Goal: Task Accomplishment & Management: Complete application form

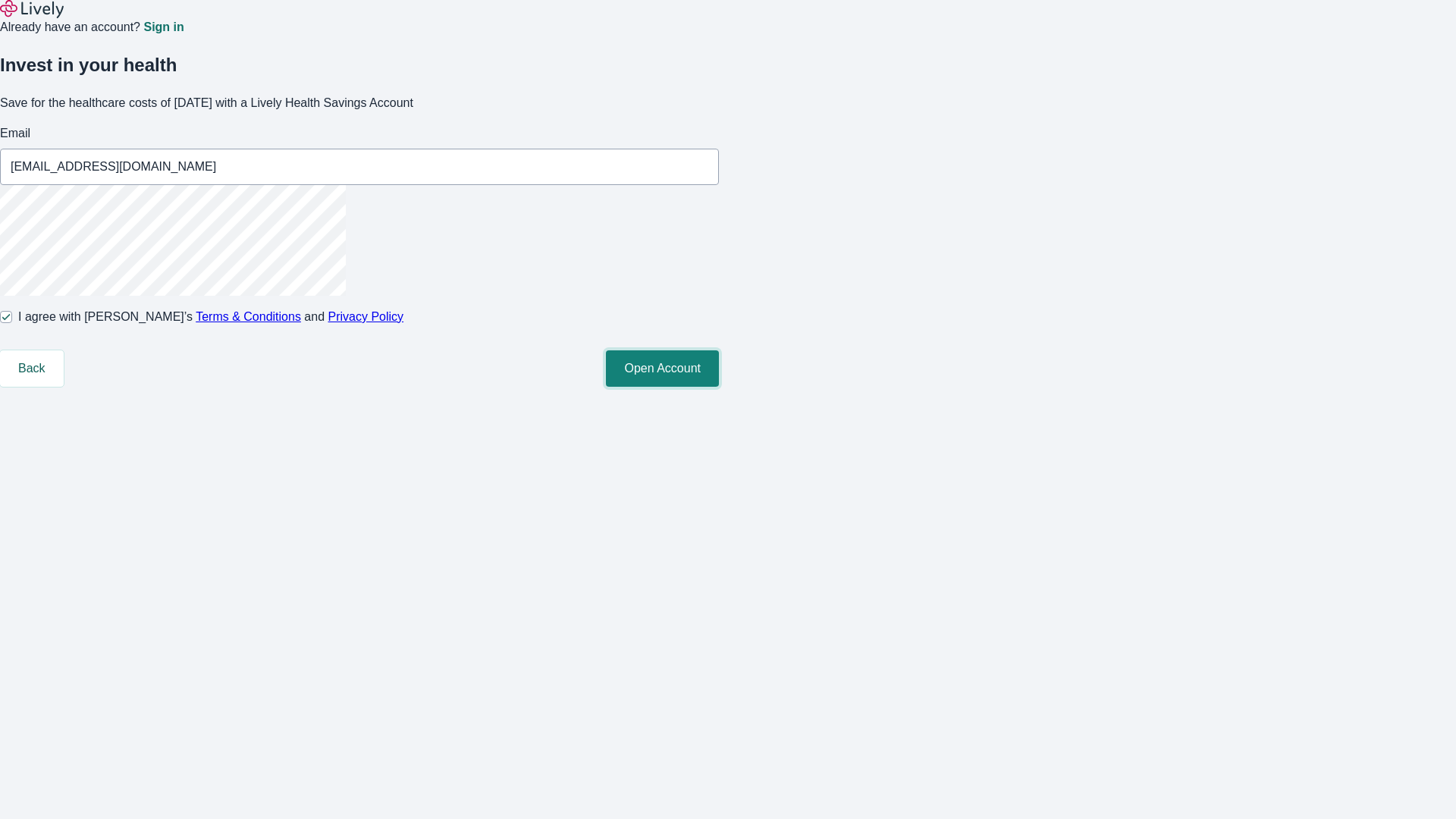
click at [719, 387] on button "Open Account" at bounding box center [663, 369] width 113 height 37
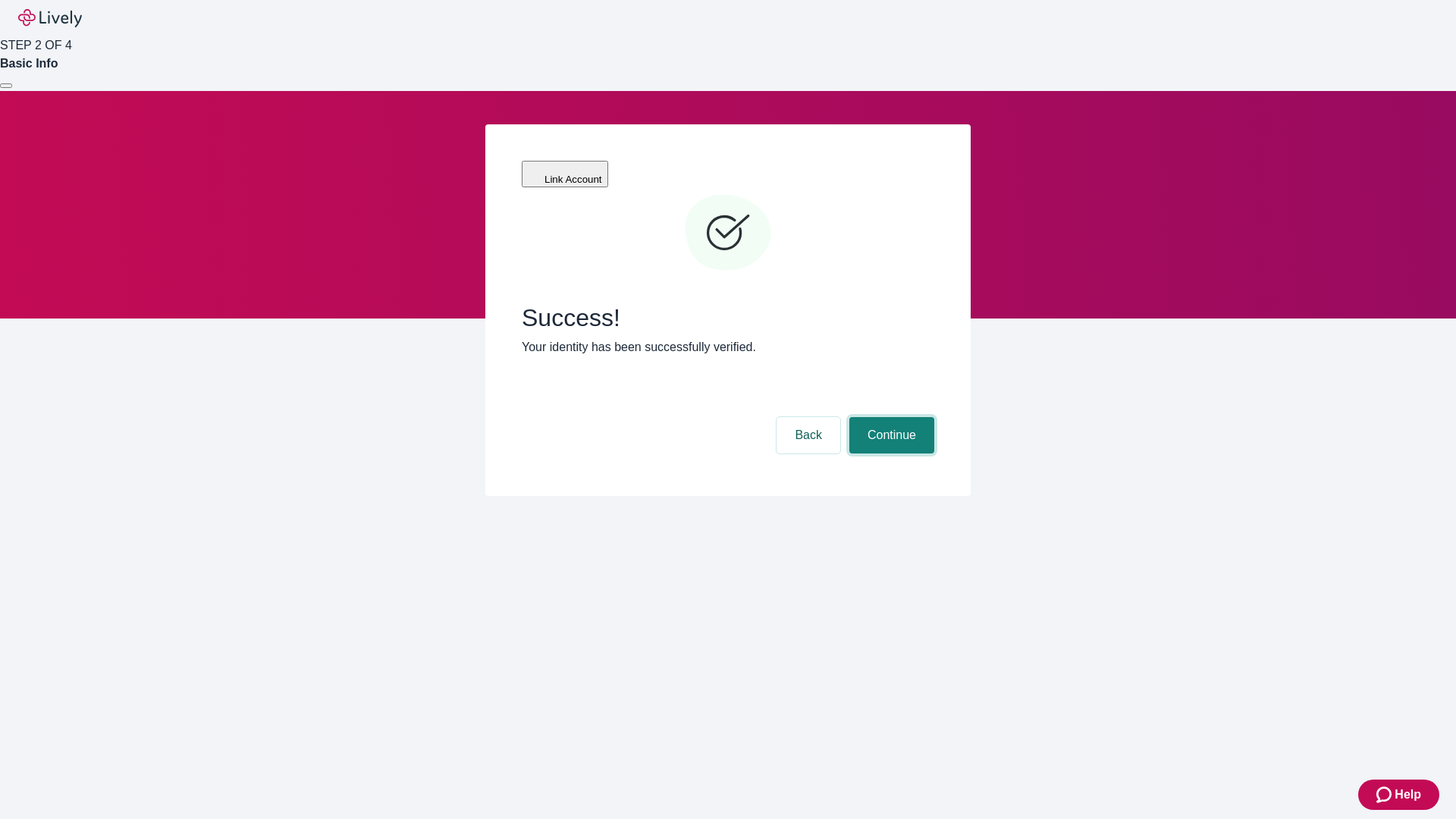
click at [890, 417] on button "Continue" at bounding box center [893, 435] width 85 height 37
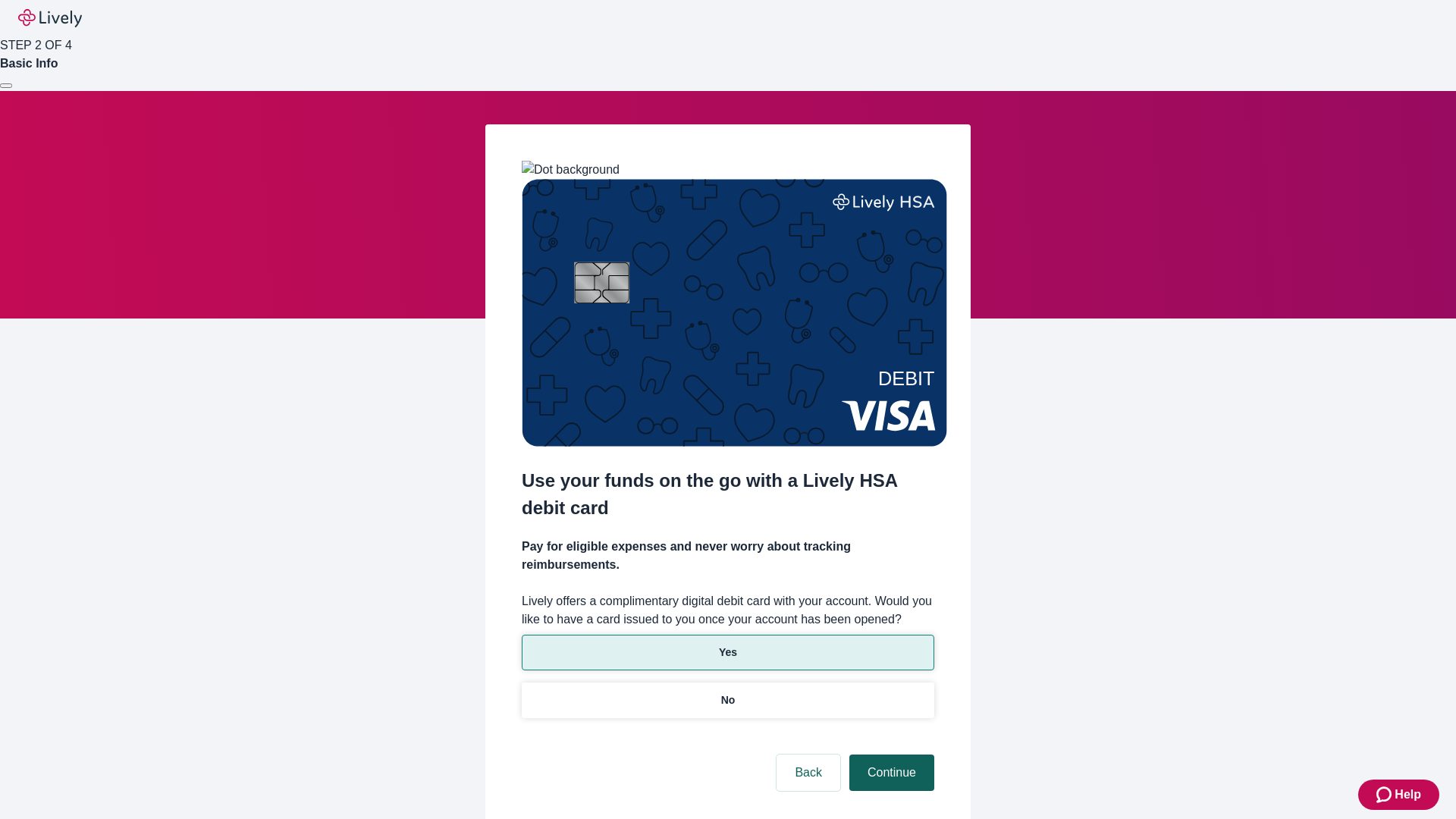
click at [727, 692] on p "No" at bounding box center [728, 700] width 14 height 16
click at [890, 755] on button "Continue" at bounding box center [893, 773] width 85 height 37
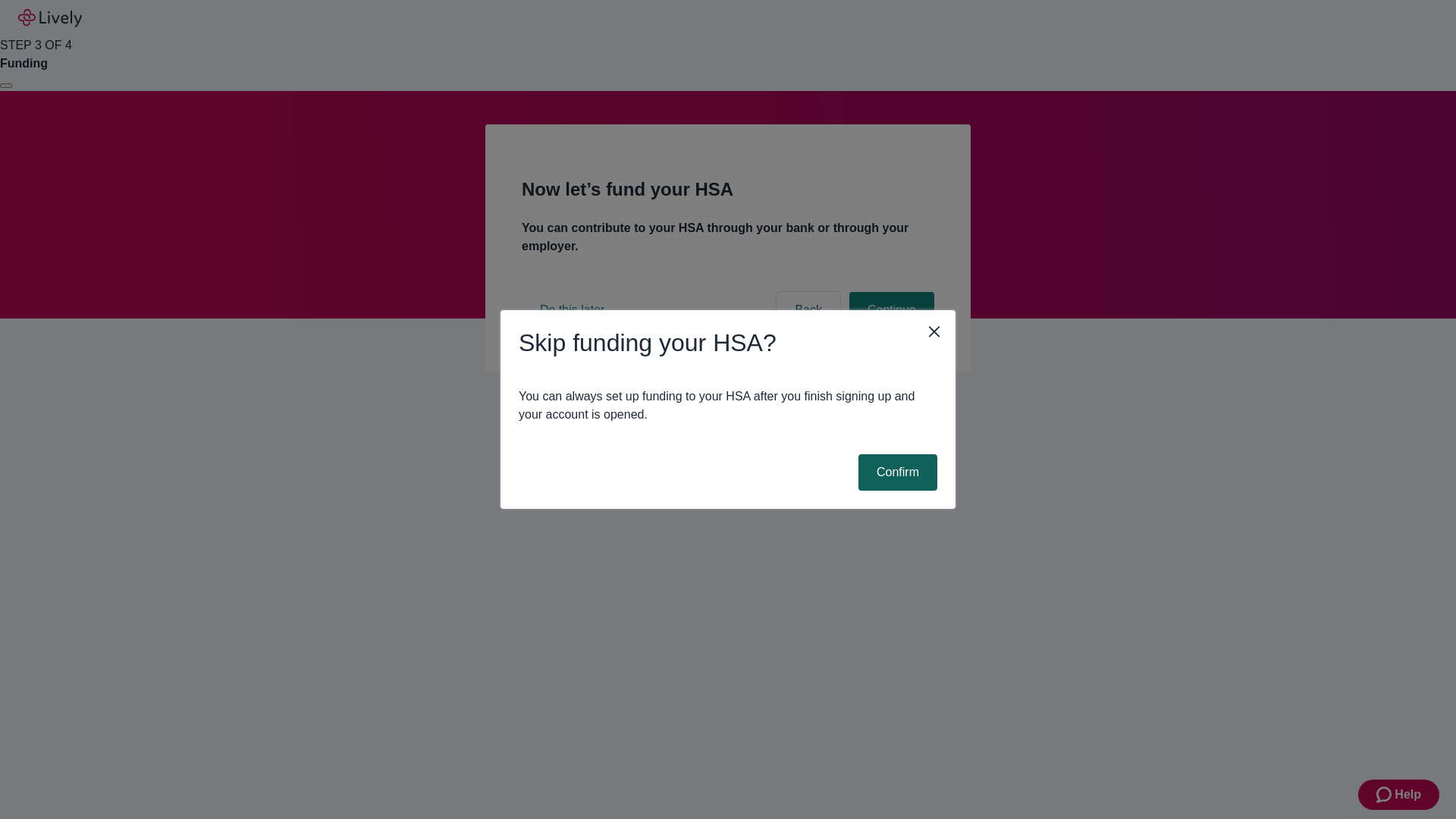
click at [895, 473] on button "Confirm" at bounding box center [897, 473] width 78 height 37
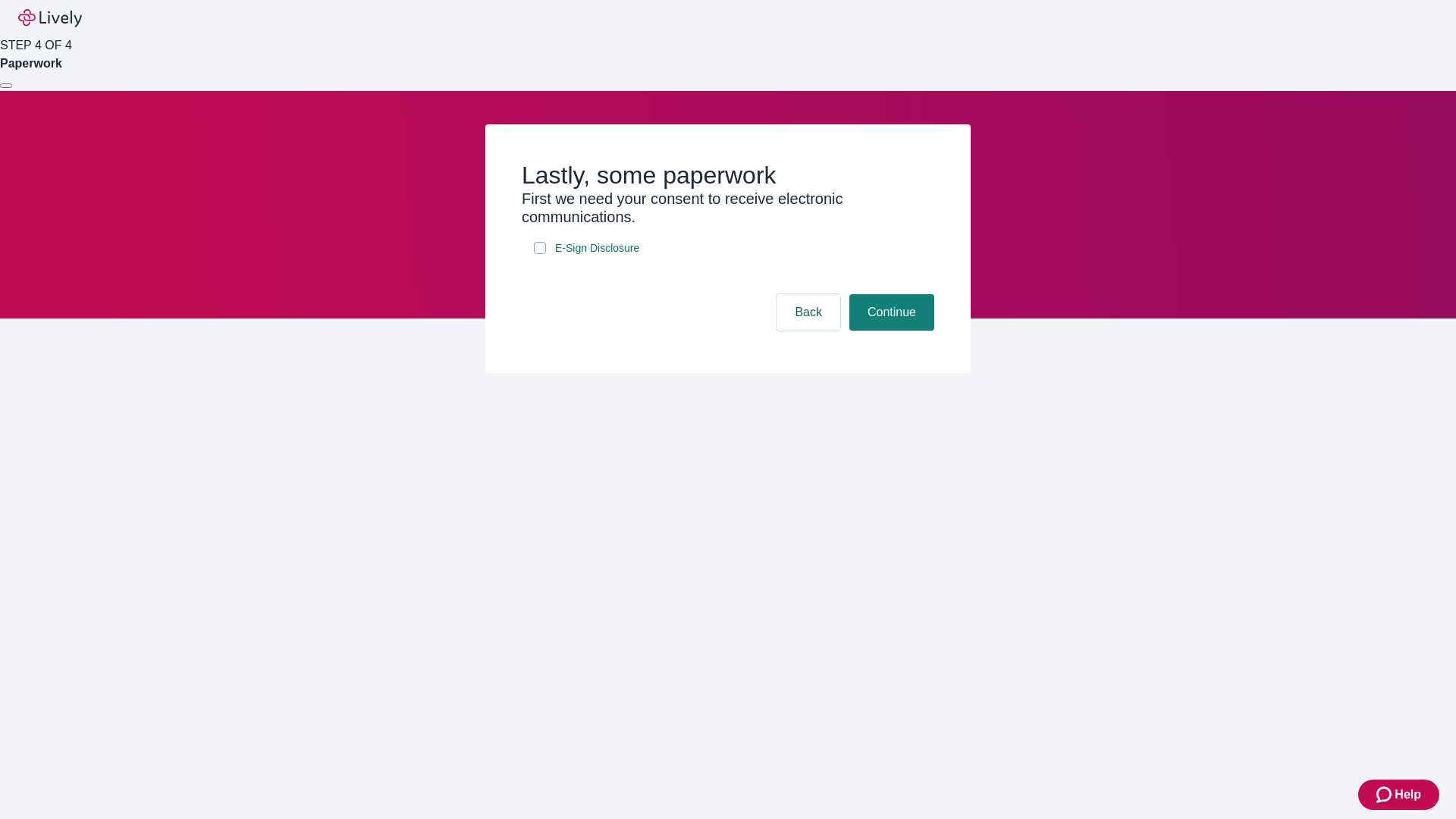
click at [540, 254] on input "E-Sign Disclosure" at bounding box center [540, 248] width 12 height 12
checkbox input "true"
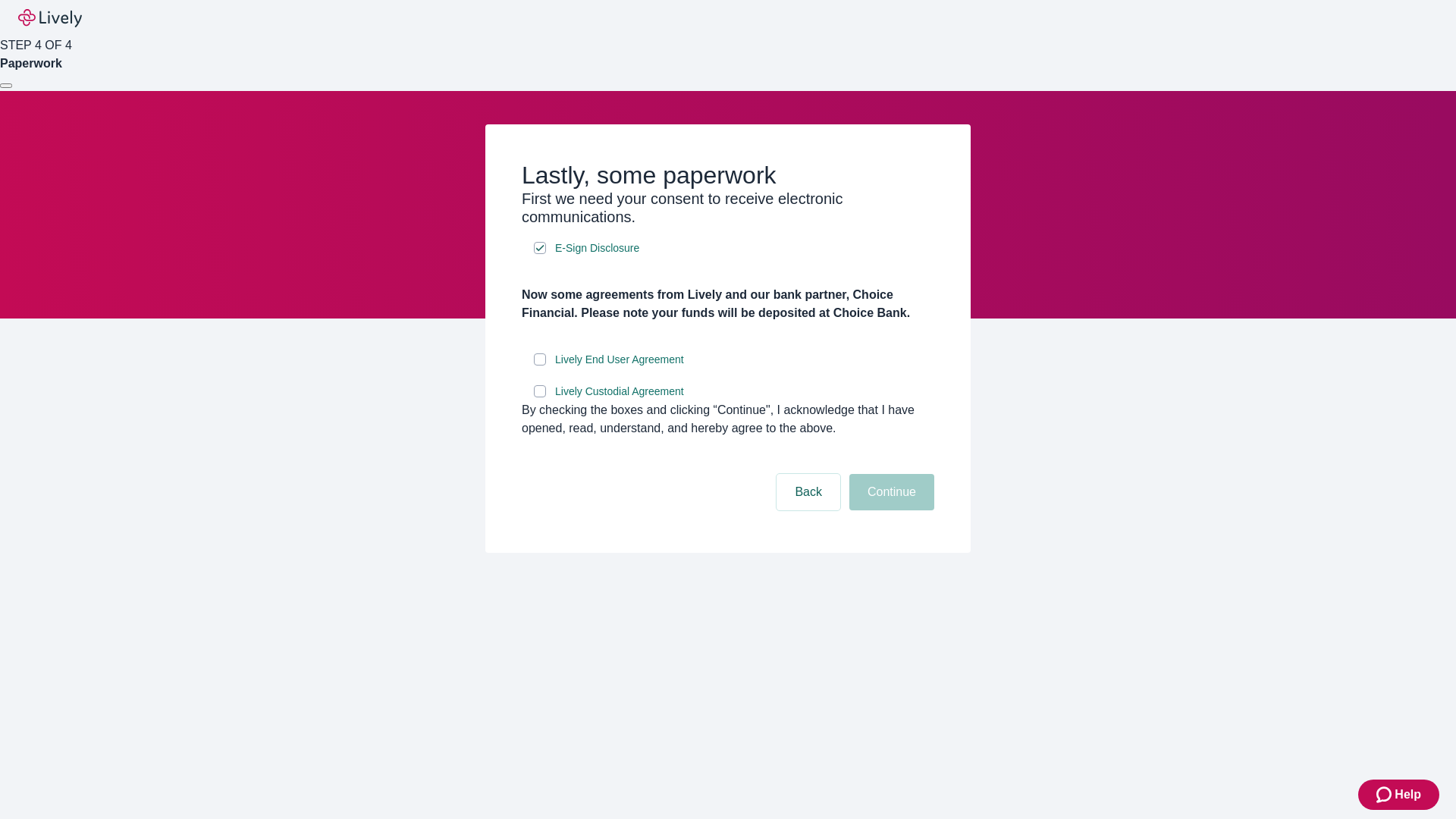
click at [540, 366] on input "Lively End User Agreement" at bounding box center [540, 359] width 12 height 12
checkbox input "true"
click at [540, 397] on input "Lively Custodial Agreement" at bounding box center [540, 392] width 12 height 12
checkbox input "true"
click at [890, 511] on button "Continue" at bounding box center [893, 492] width 85 height 37
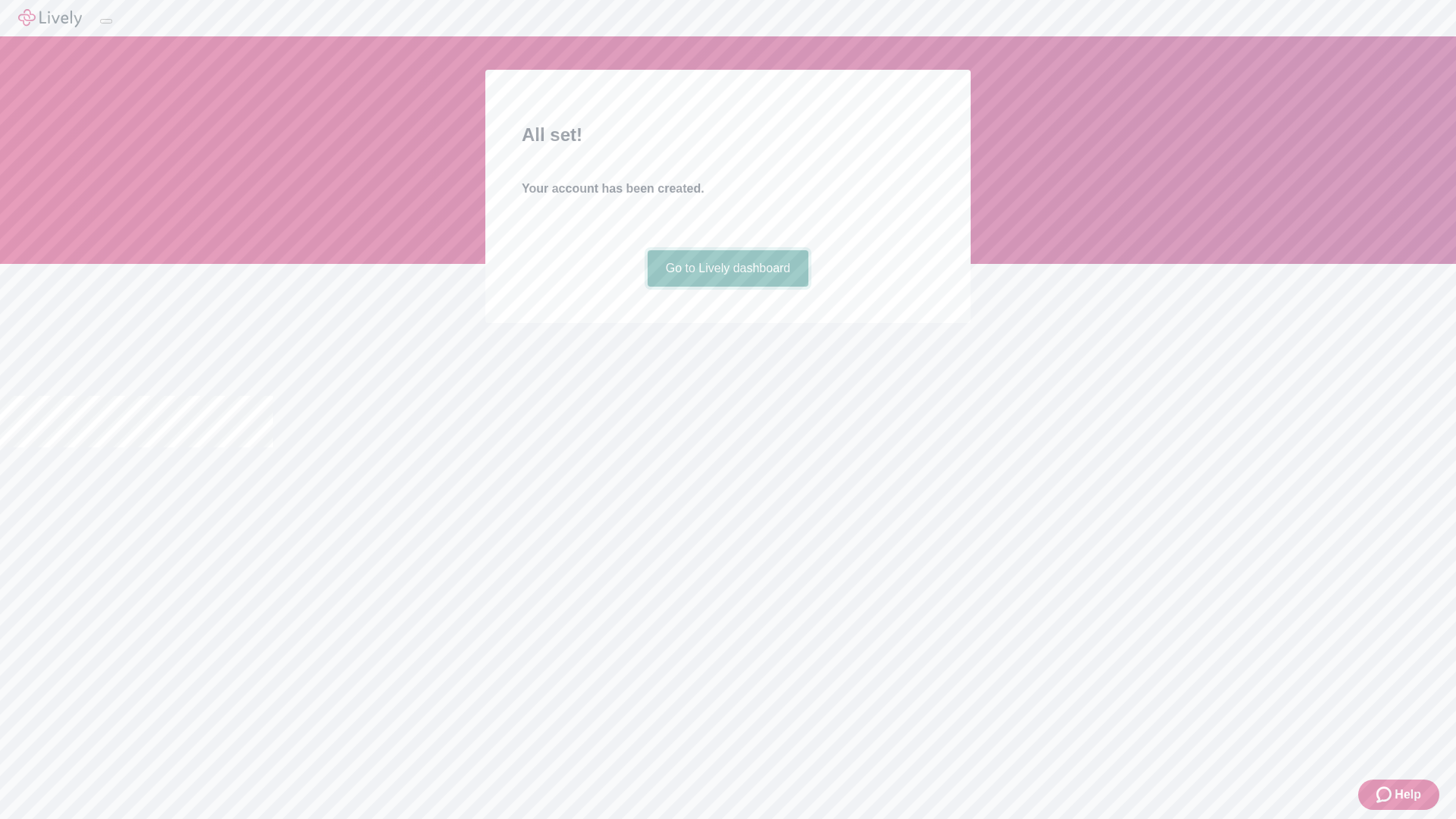
click at [727, 287] on link "Go to Lively dashboard" at bounding box center [728, 269] width 162 height 37
